Goal: Task Accomplishment & Management: Use online tool/utility

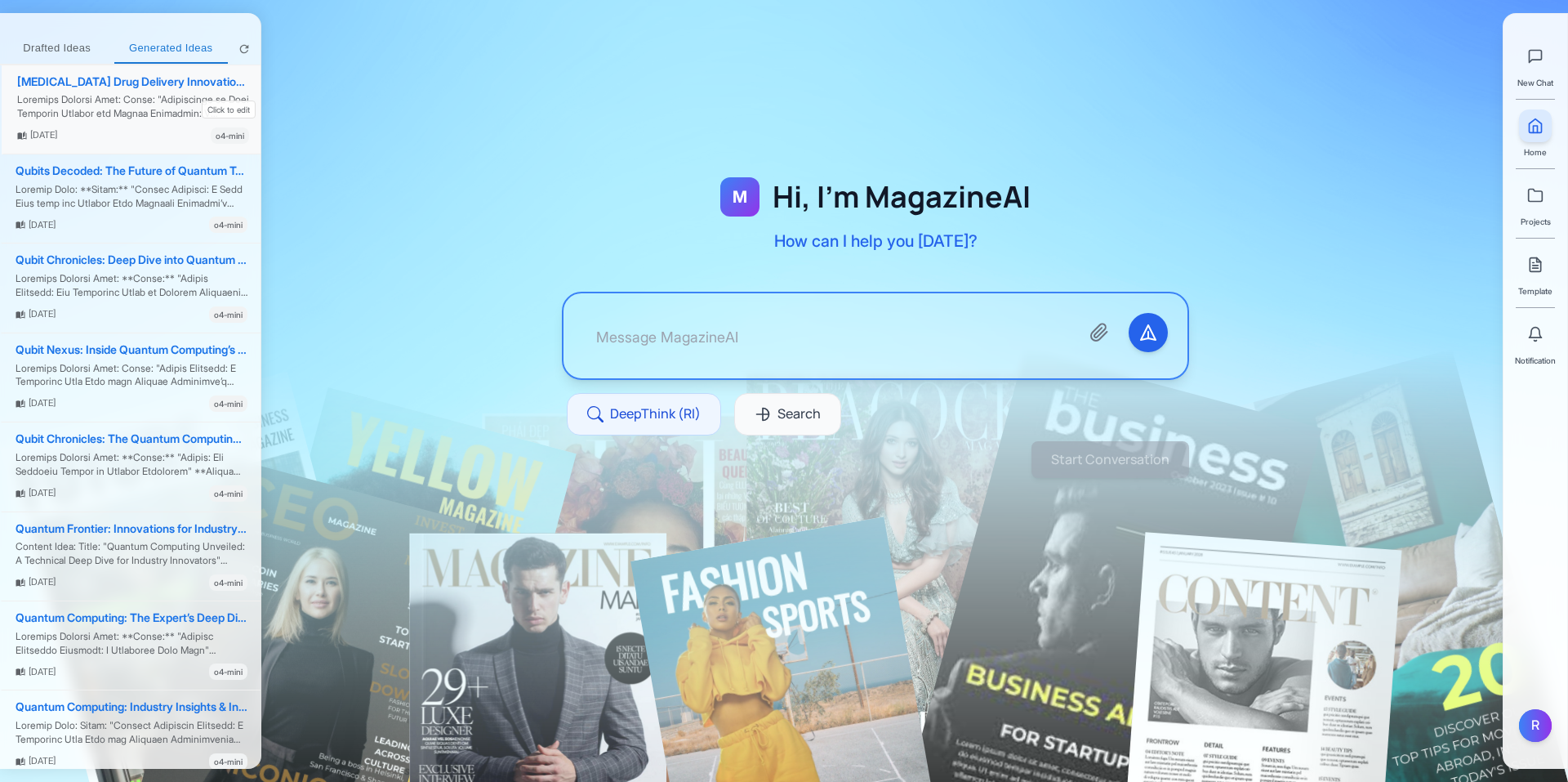
click at [113, 106] on div at bounding box center [133, 107] width 232 height 28
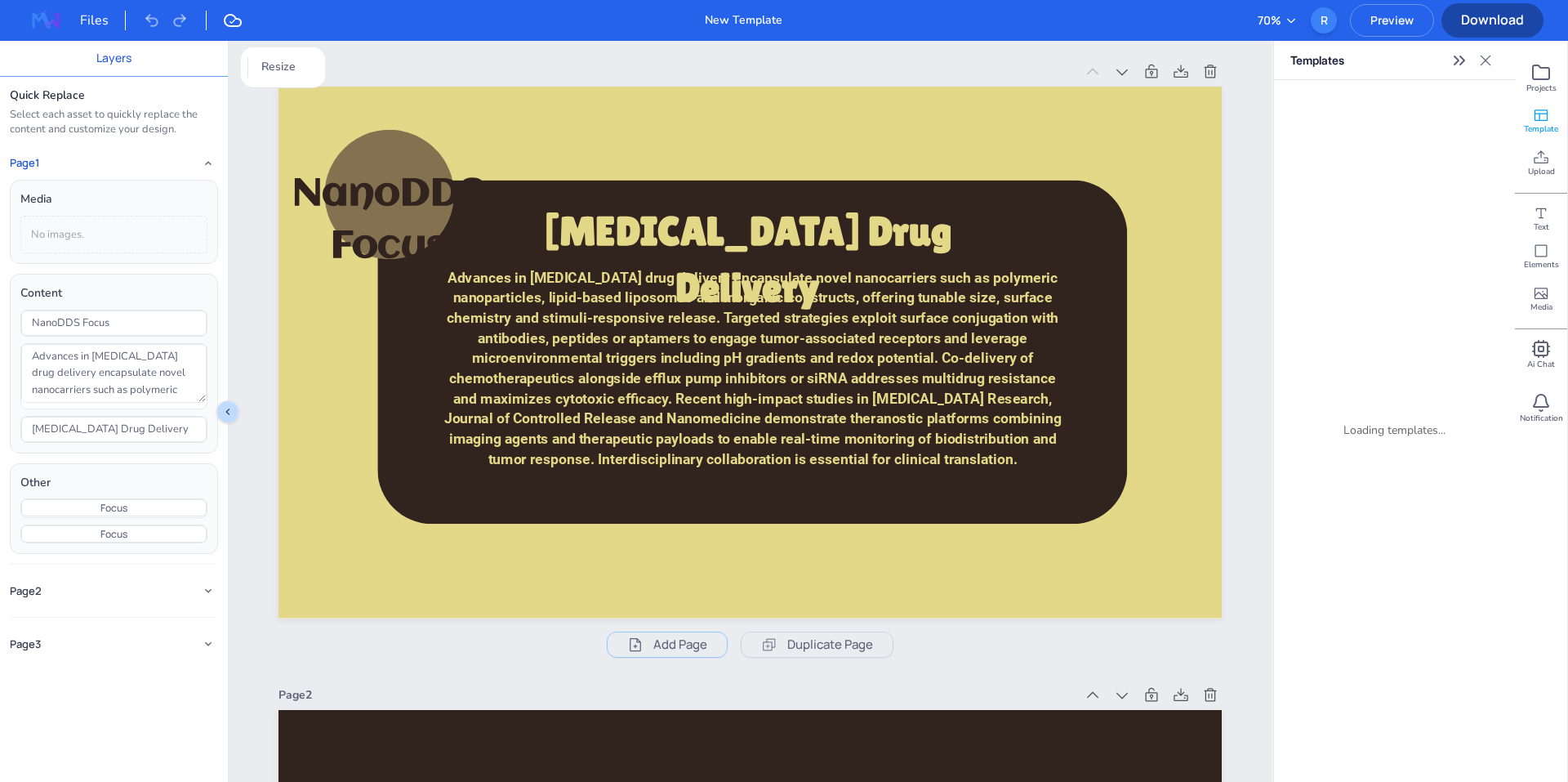
click at [236, 27] on icon at bounding box center [232, 21] width 17 height 12
click at [1403, 29] on button "Preview" at bounding box center [1393, 20] width 85 height 32
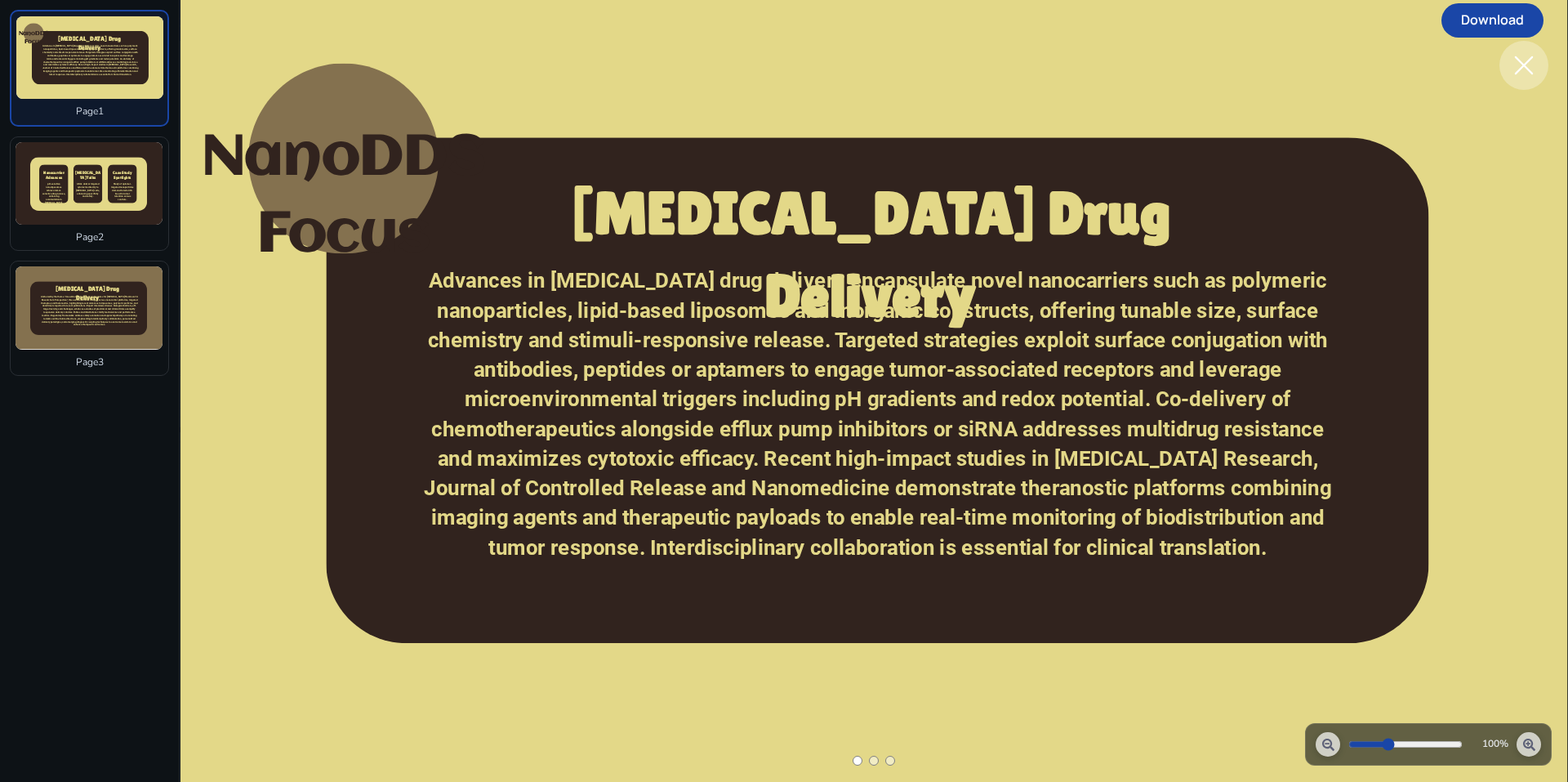
click at [55, 186] on span "pH-sensitive nanoliposomes achieve tumor-selective drug release, enhancing accu…" at bounding box center [53, 193] width 23 height 22
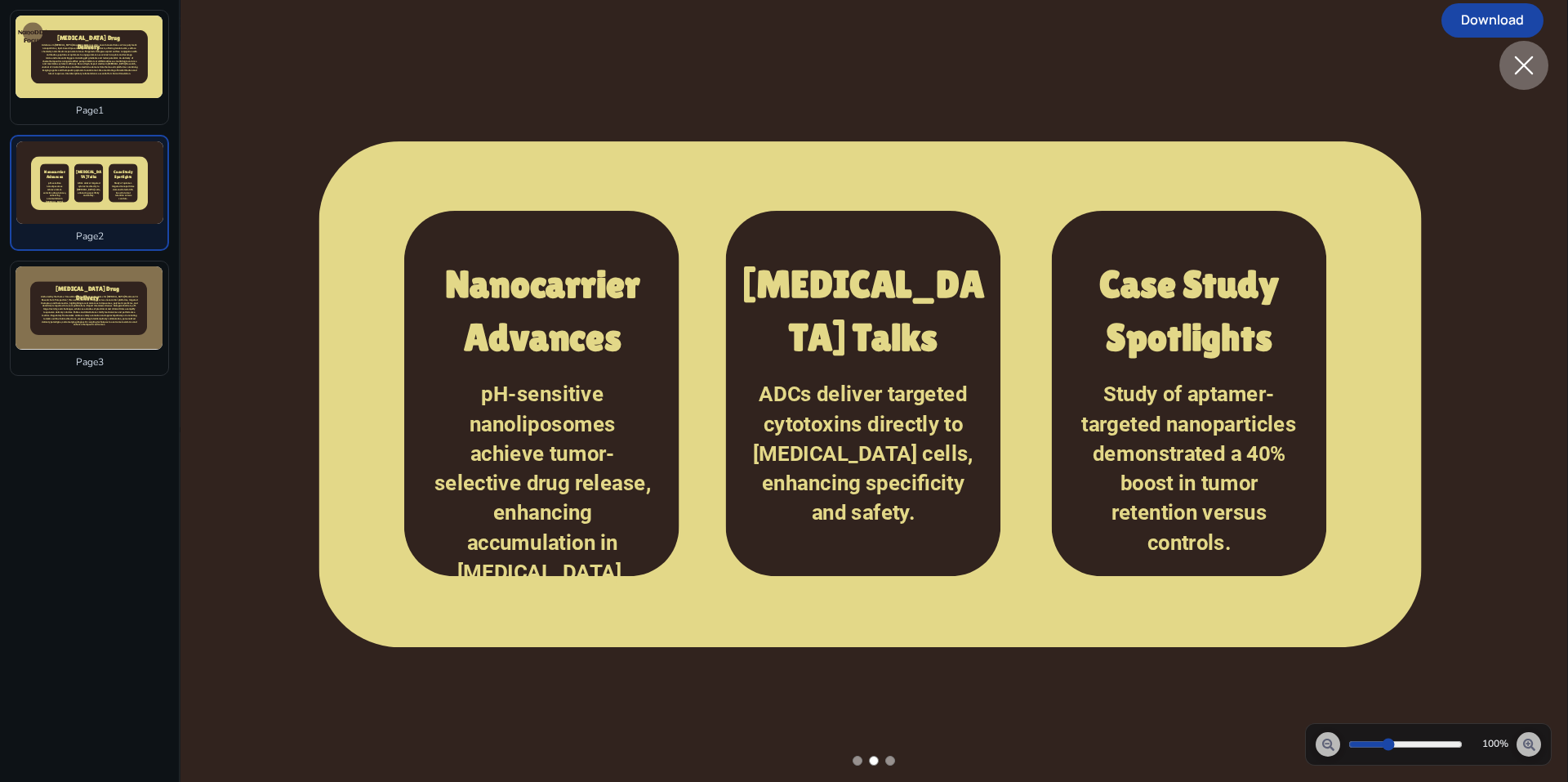
click at [70, 331] on icon at bounding box center [89, 309] width 117 height 54
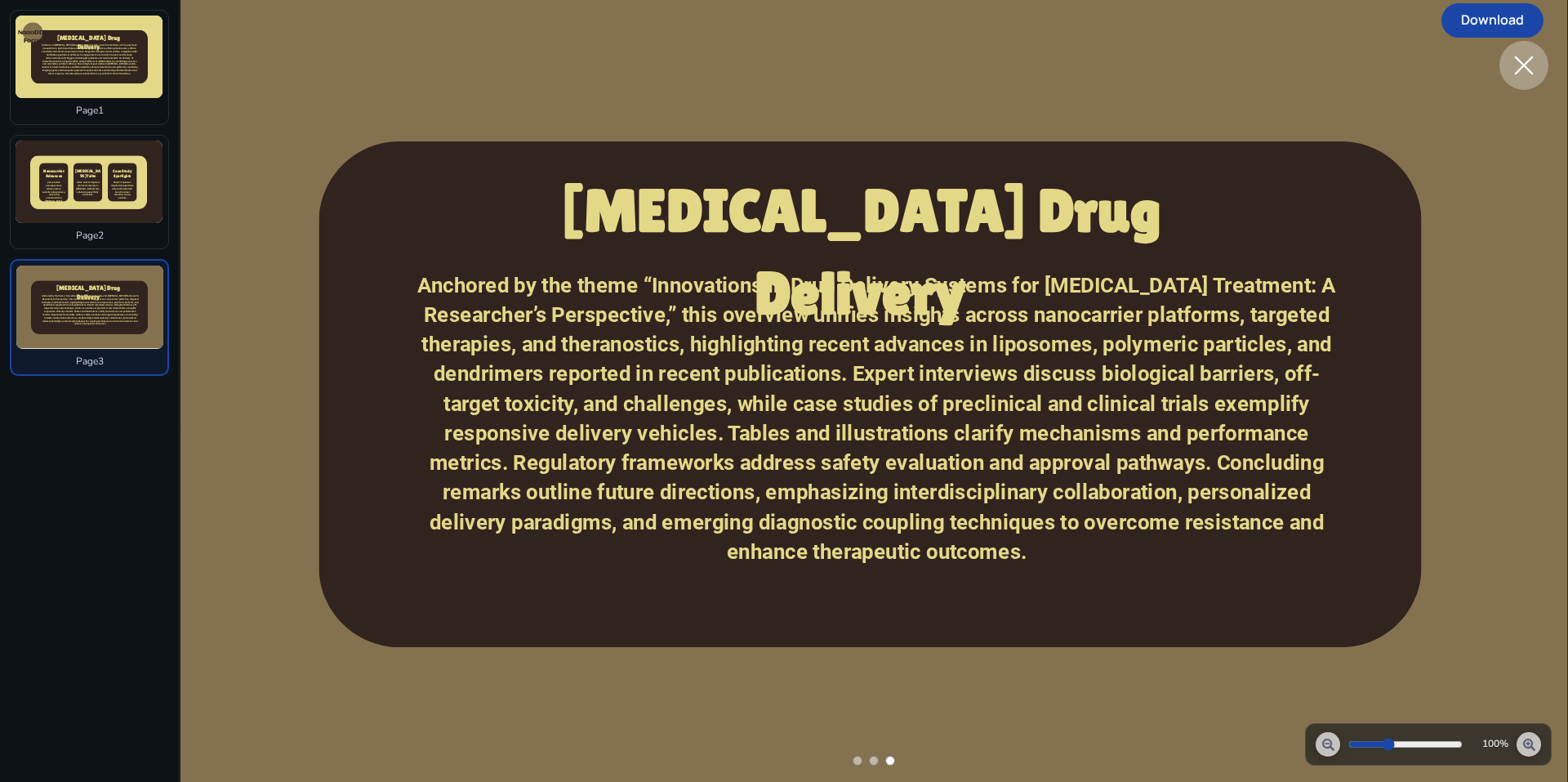
click at [84, 210] on div at bounding box center [89, 182] width 147 height 83
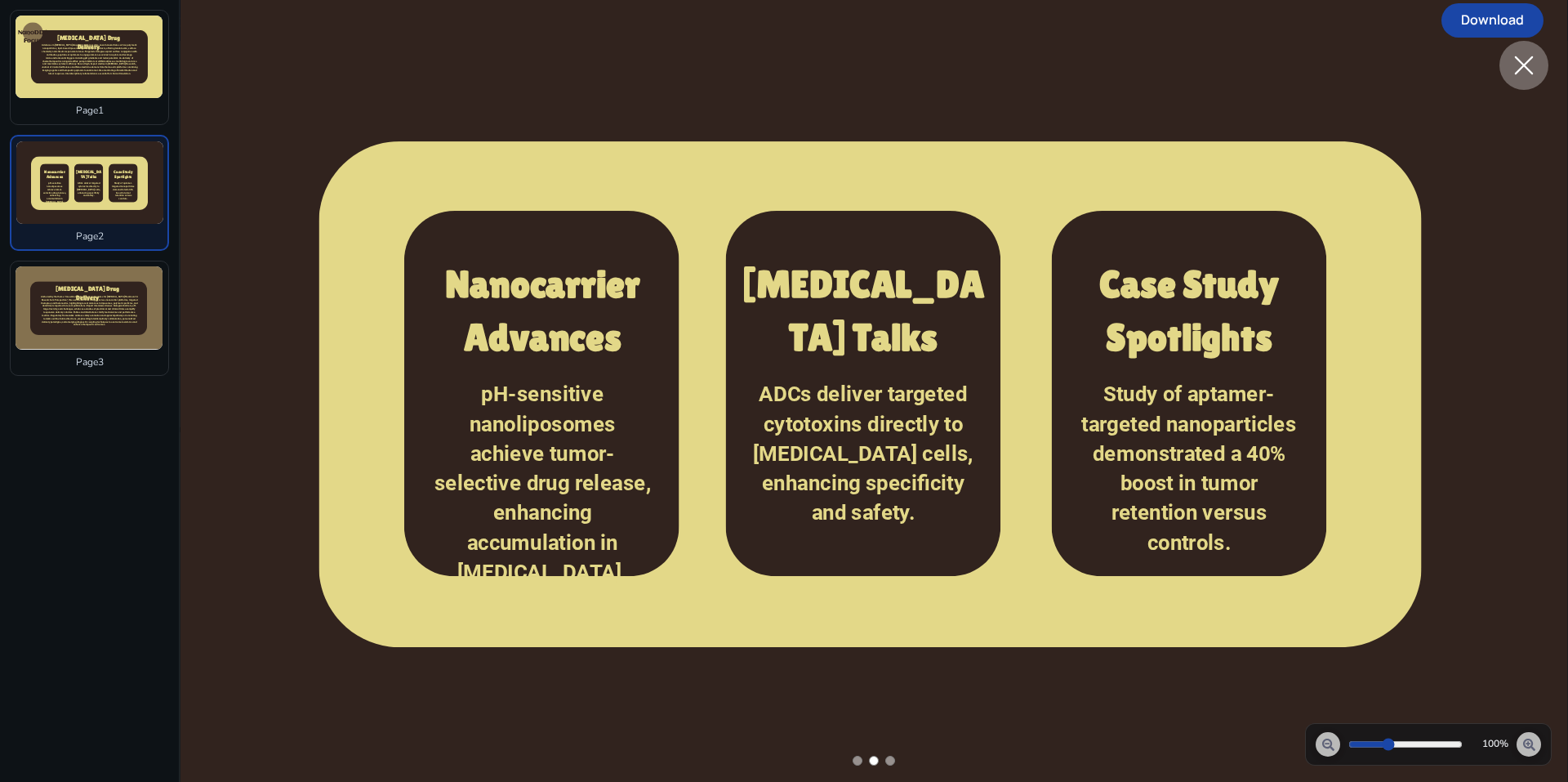
click at [81, 60] on span "Advances in [MEDICAL_DATA] drug delivery encapsulate novel nanocarriers such as…" at bounding box center [90, 60] width 96 height 31
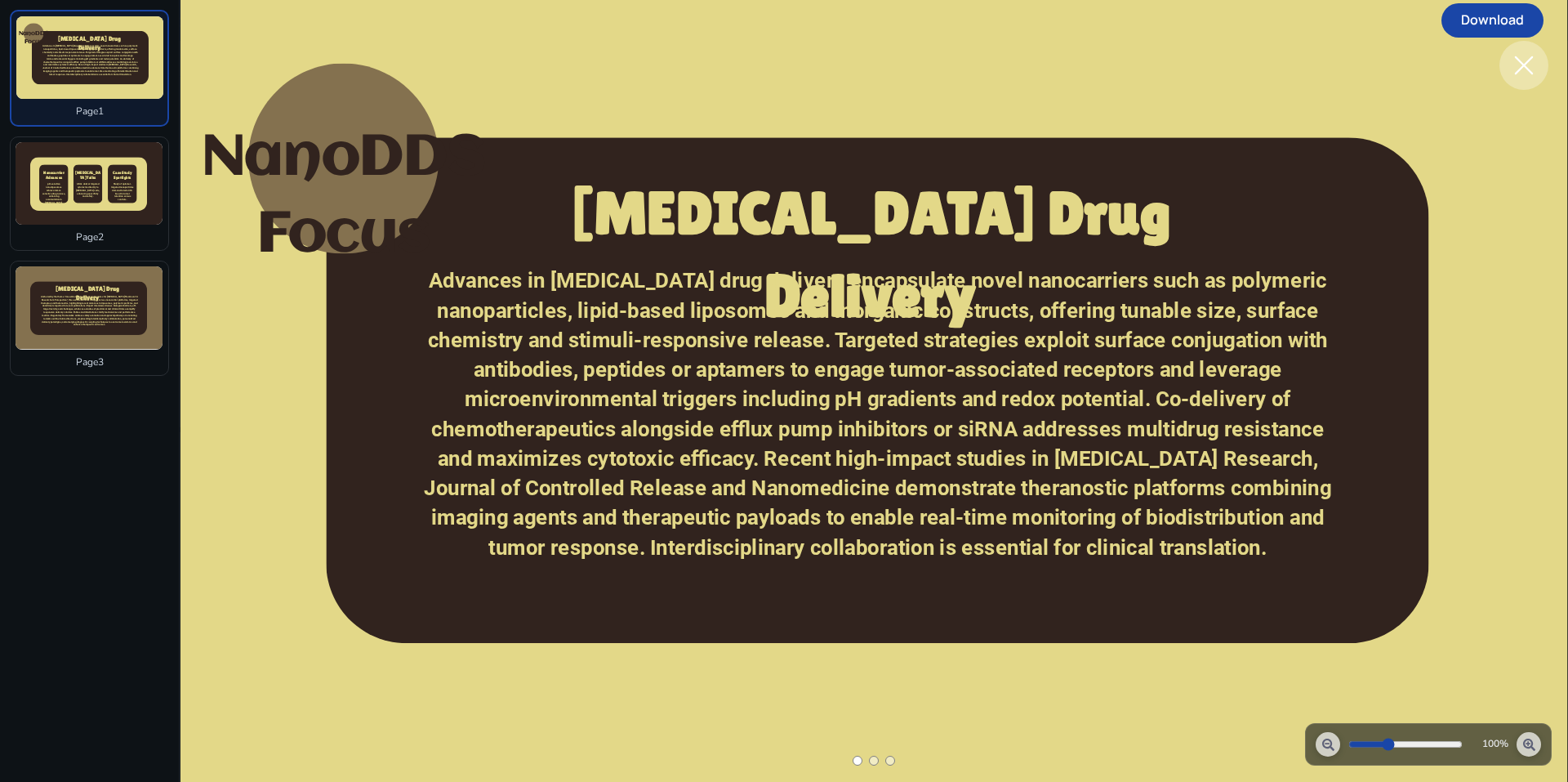
click at [1524, 69] on icon at bounding box center [1525, 65] width 30 height 30
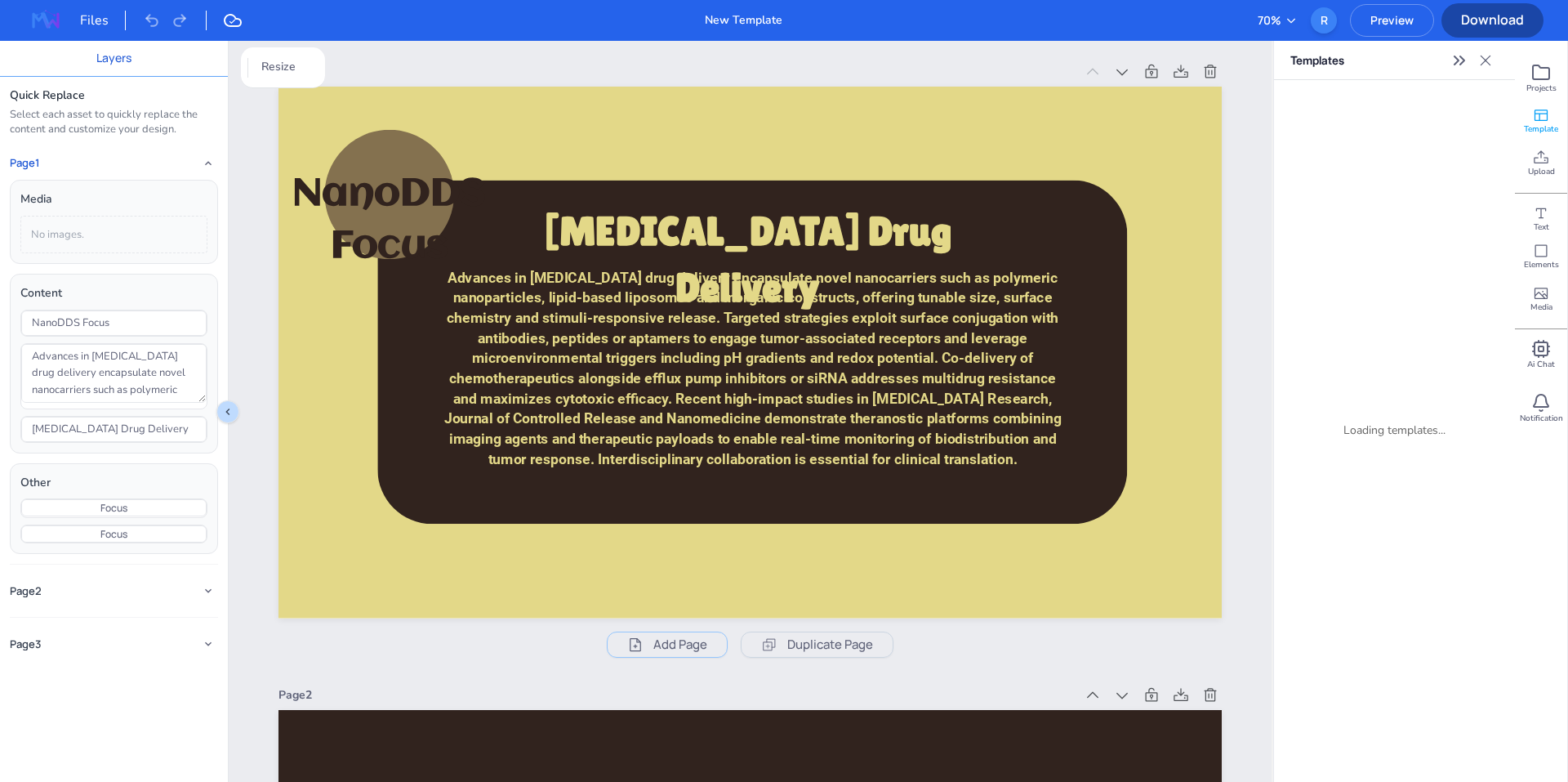
click at [1470, 18] on span "Download" at bounding box center [1493, 20] width 102 height 18
